Goal: Task Accomplishment & Management: Complete application form

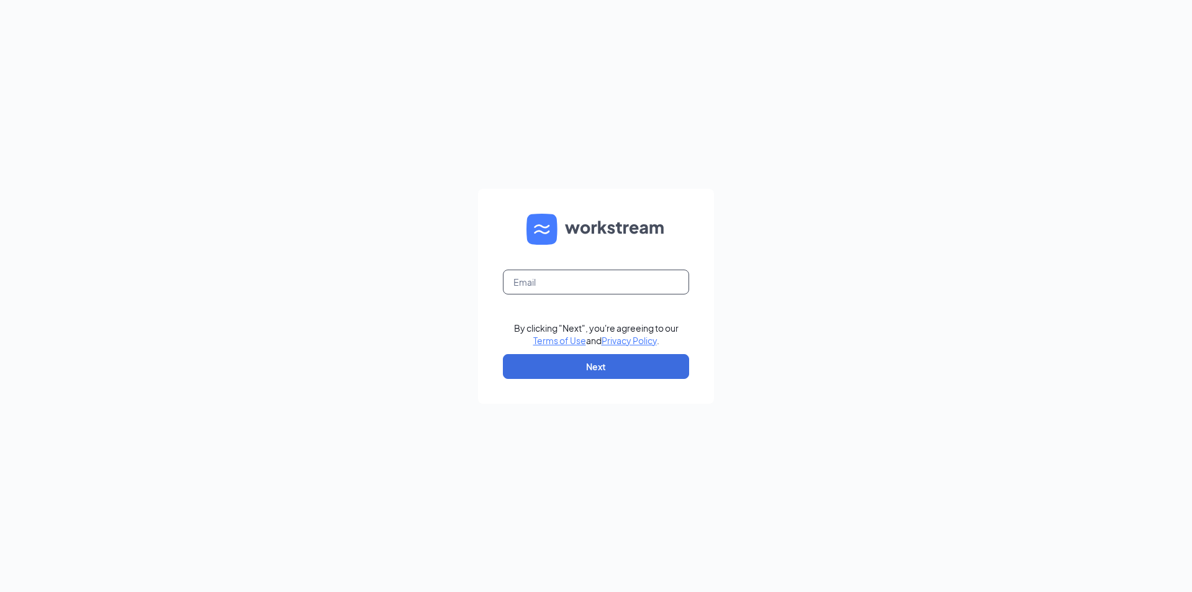
click at [543, 286] on input "text" at bounding box center [596, 282] width 186 height 25
click at [580, 283] on input "text" at bounding box center [596, 282] width 186 height 25
type input "[EMAIL_ADDRESS][DOMAIN_NAME]"
click at [593, 370] on button "Next" at bounding box center [596, 366] width 186 height 25
click at [553, 282] on input "text" at bounding box center [596, 282] width 186 height 25
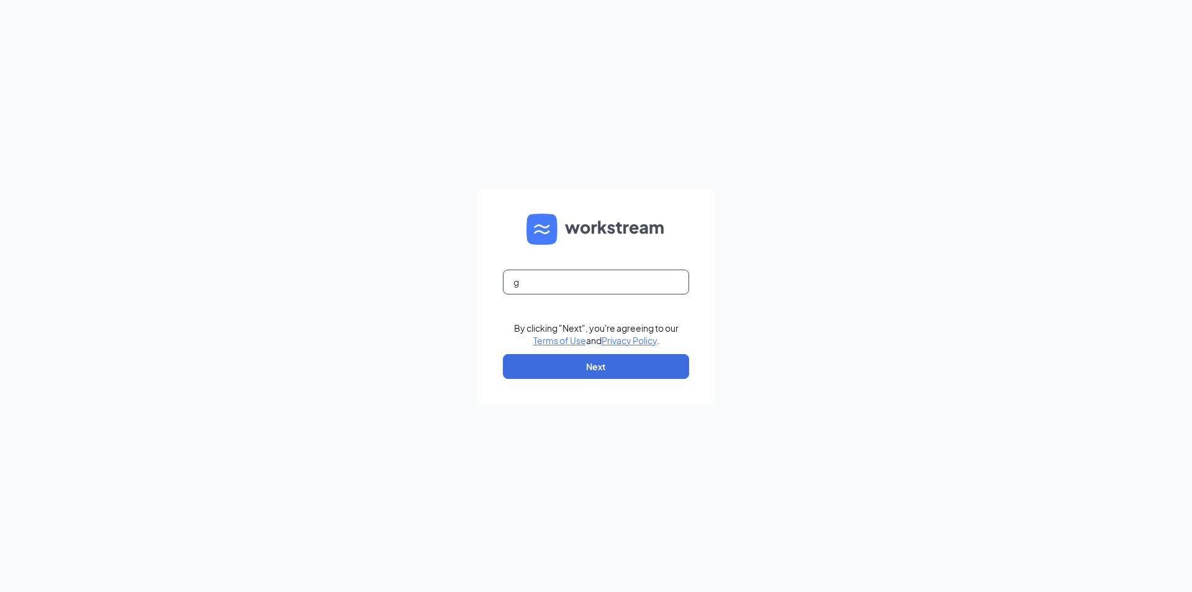
type input "[EMAIL_ADDRESS][DOMAIN_NAME]"
click at [604, 368] on button "Next" at bounding box center [596, 366] width 186 height 25
